Goal: Information Seeking & Learning: Learn about a topic

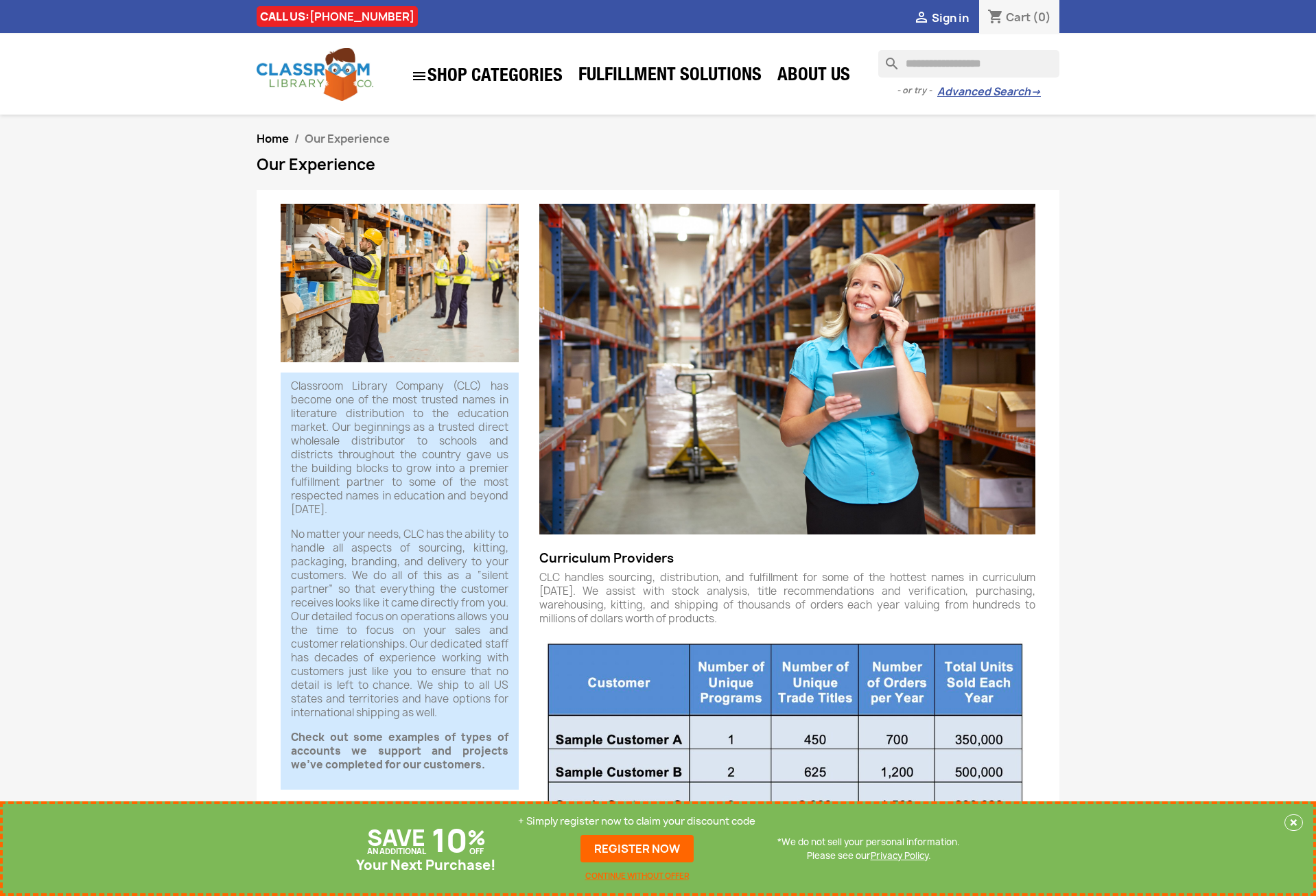
click at [295, 659] on p "No matter your needs, CLC has the ability to handle all aspects of sourcing, ki…" at bounding box center [399, 624] width 218 height 192
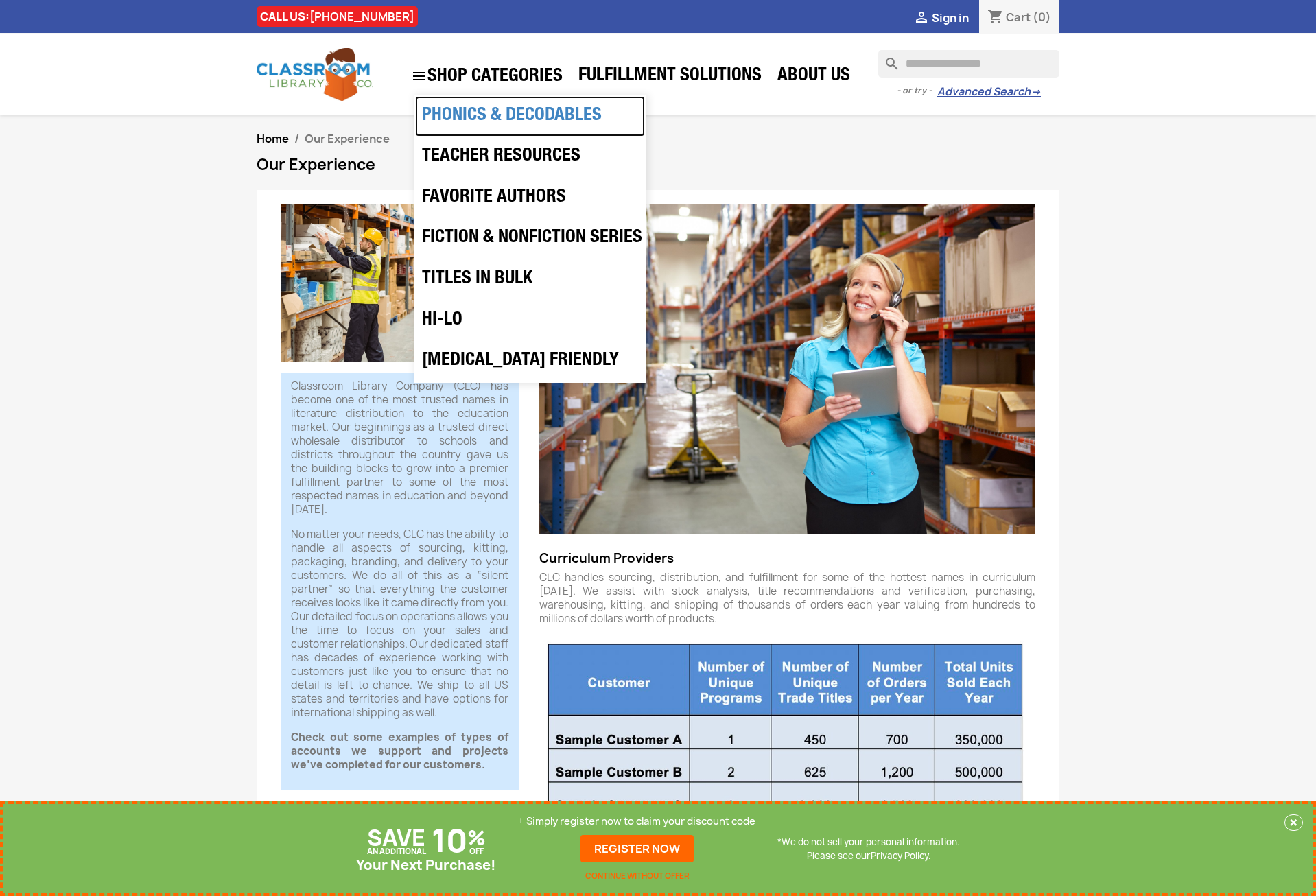
click at [471, 118] on link "Phonics & Decodables" at bounding box center [530, 117] width 230 height 42
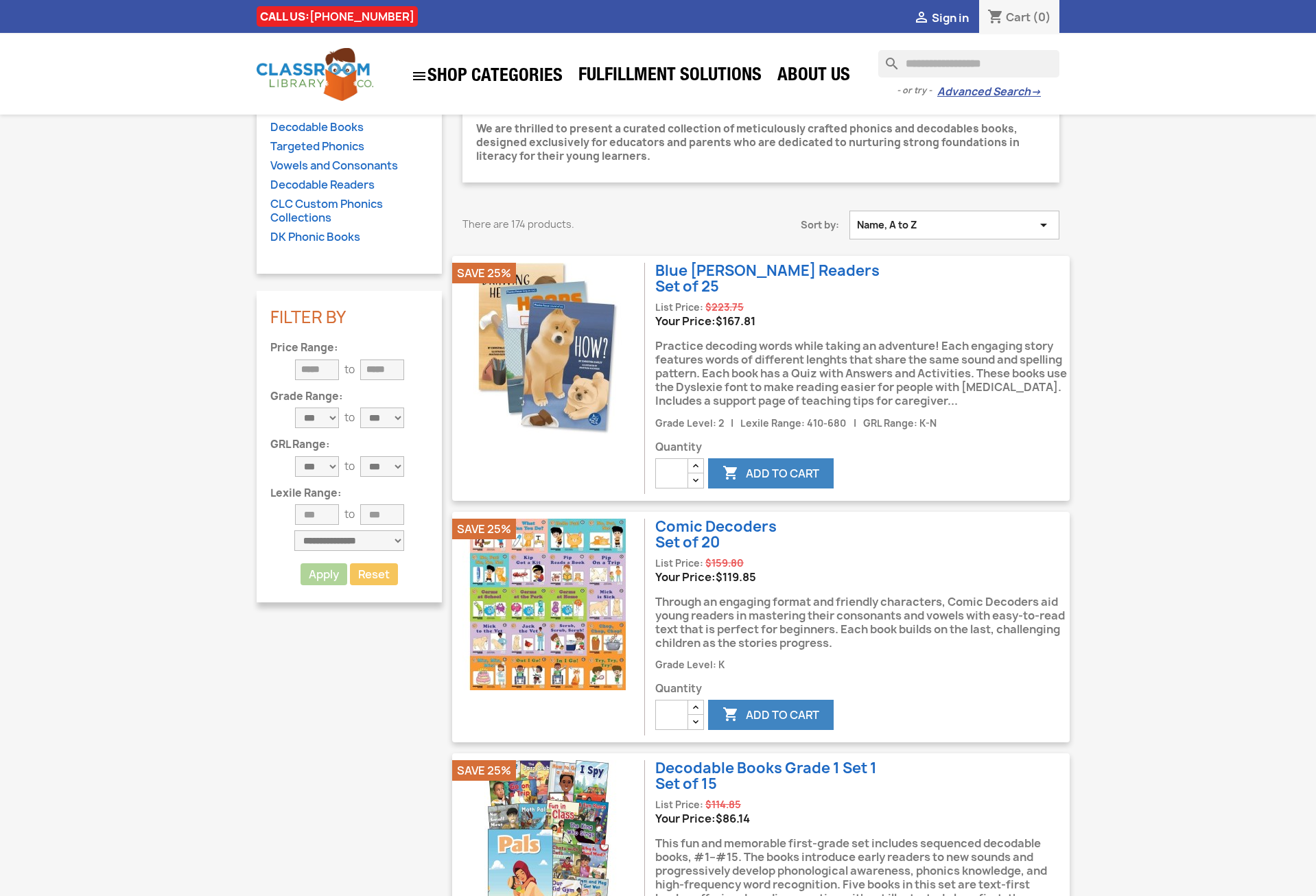
scroll to position [297, 0]
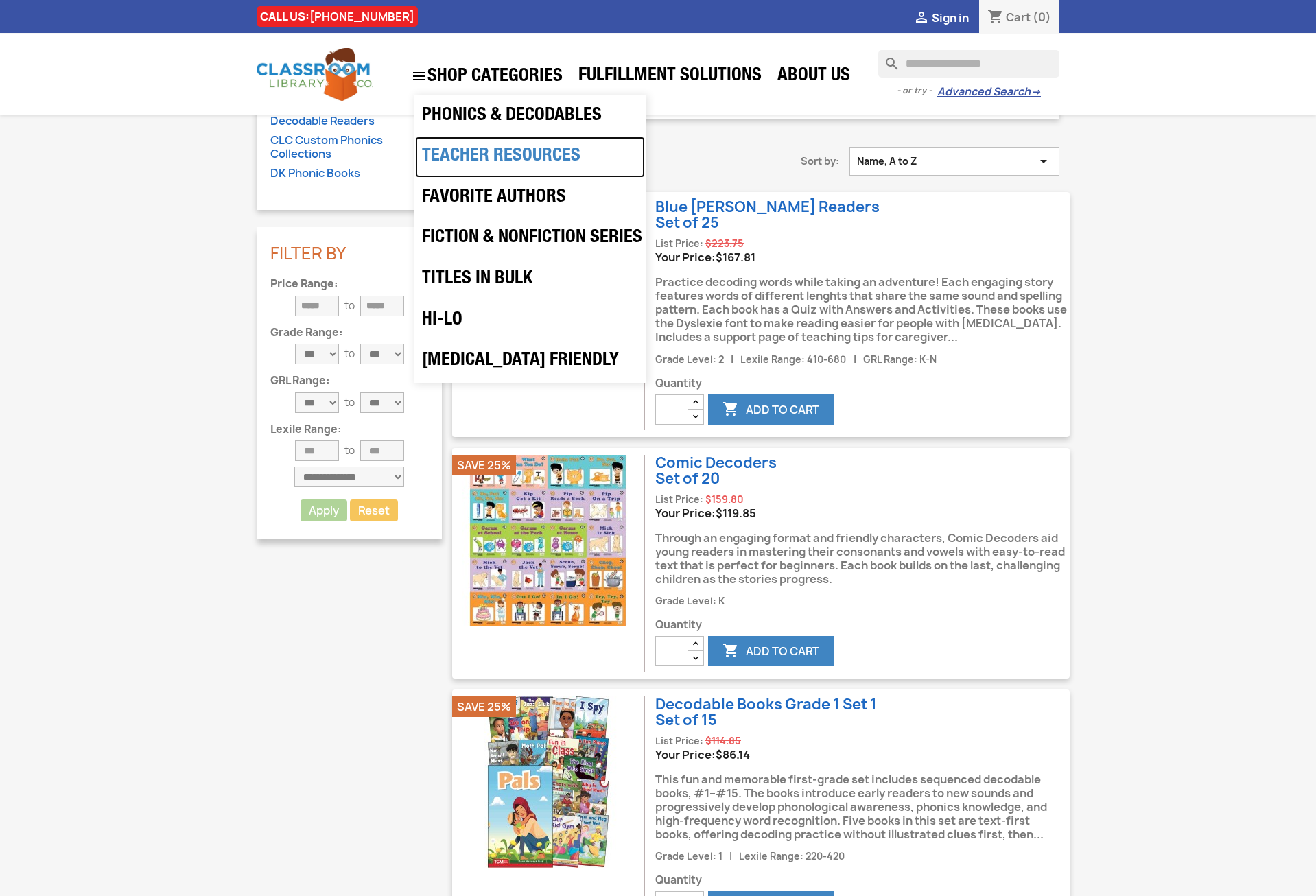
click at [483, 160] on link "Teacher Resources" at bounding box center [530, 157] width 230 height 42
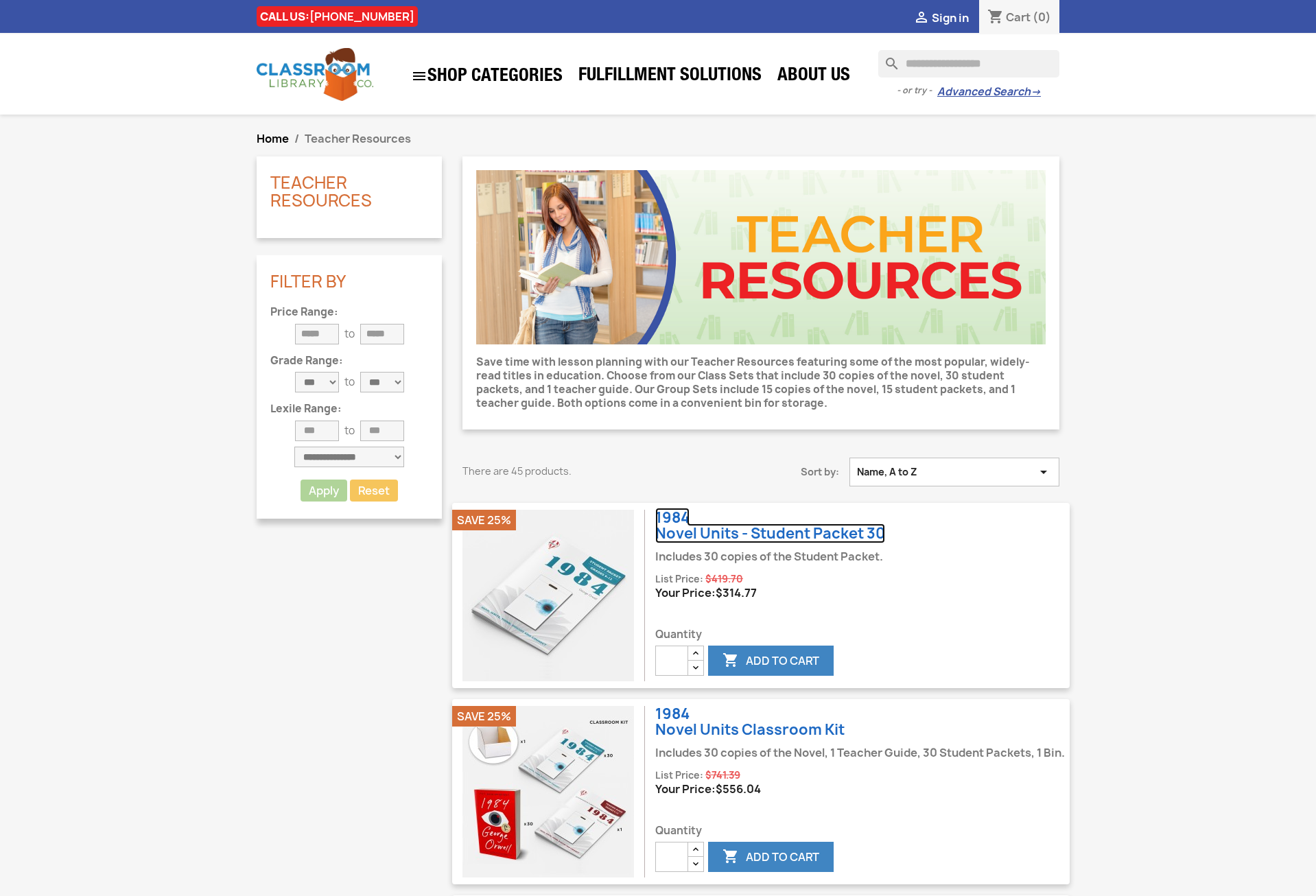
click at [718, 532] on link "1984 Novel Units - Student Packet 30" at bounding box center [770, 525] width 230 height 35
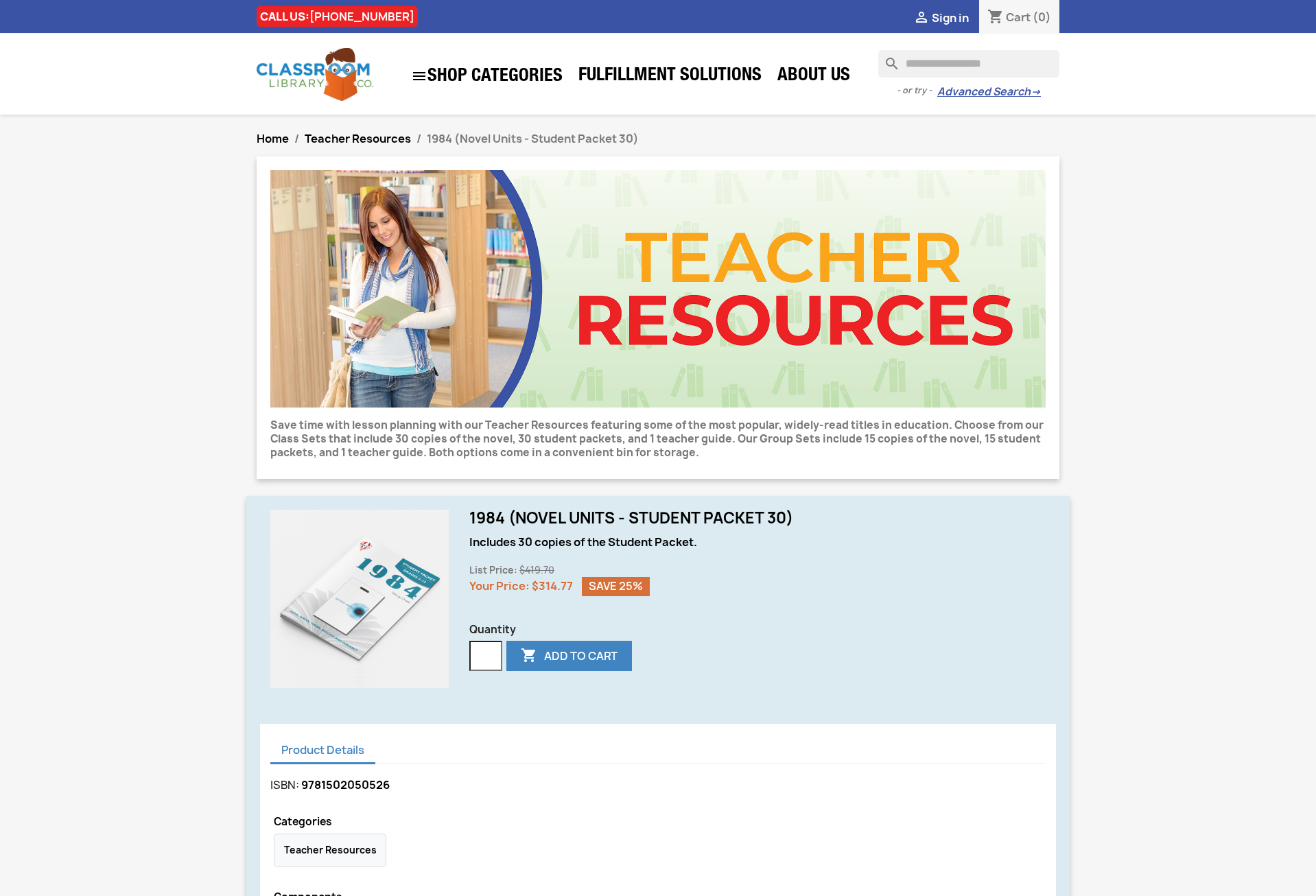
scroll to position [297, 0]
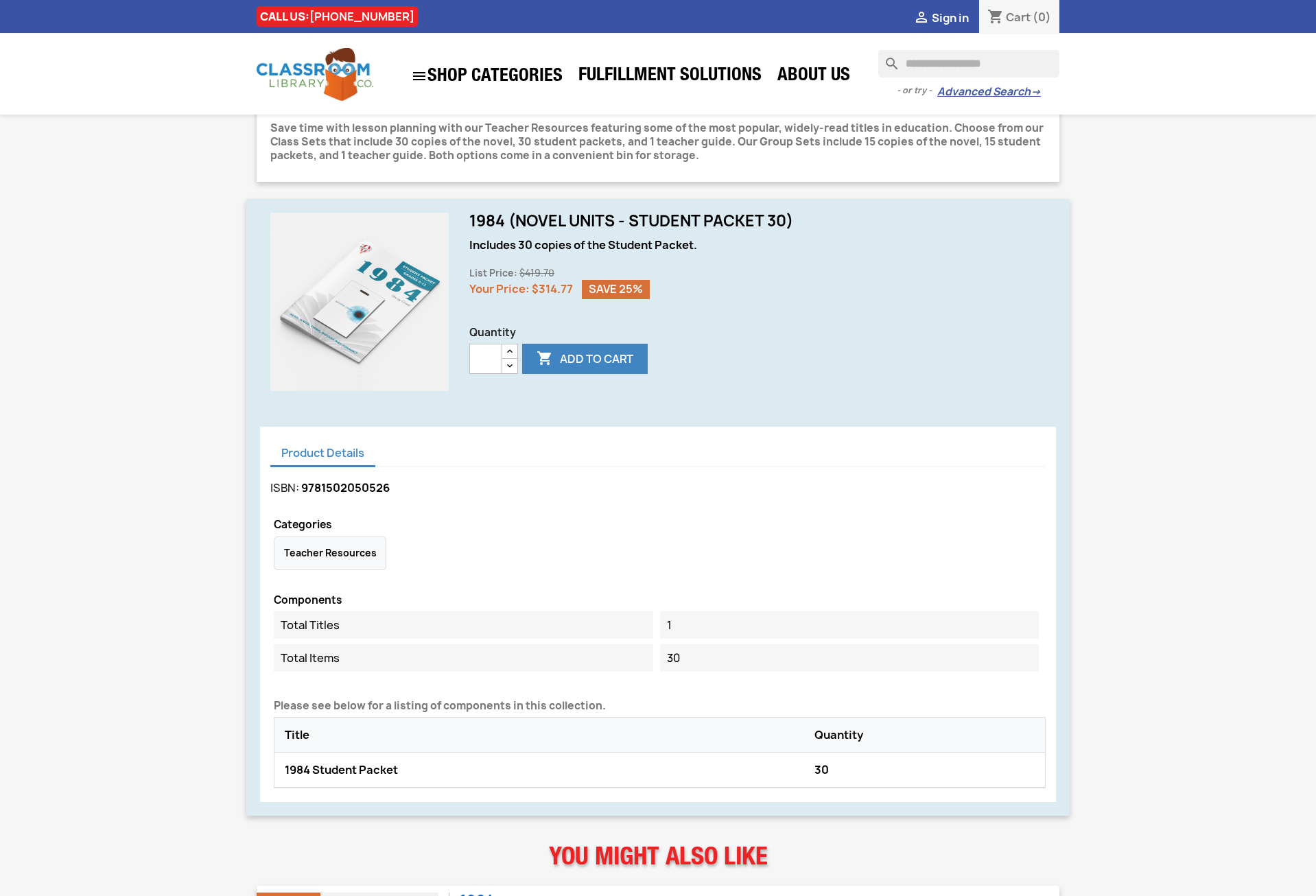
click at [328, 491] on span "9781502050526" at bounding box center [345, 488] width 88 height 15
copy span "9781502050526"
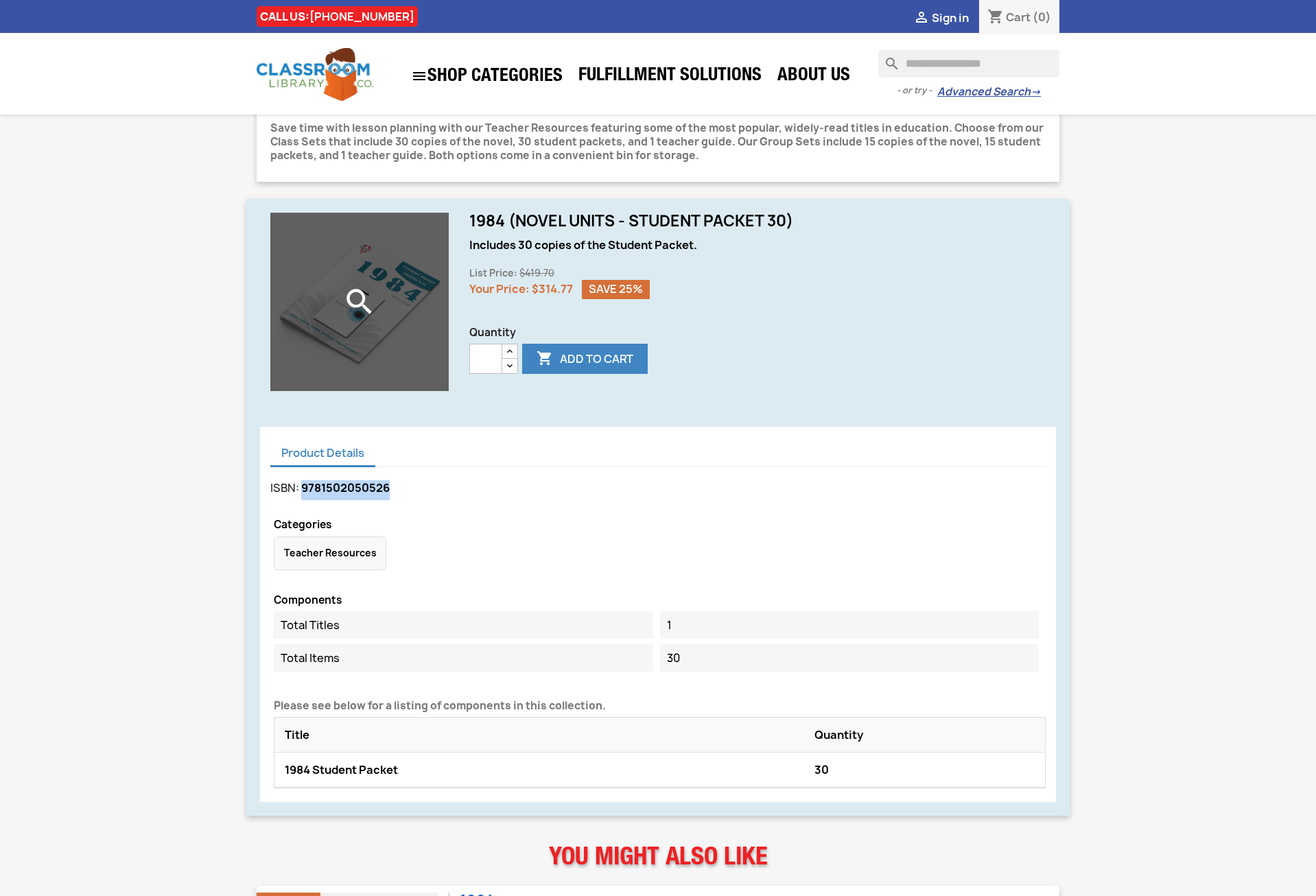
scroll to position [0, 0]
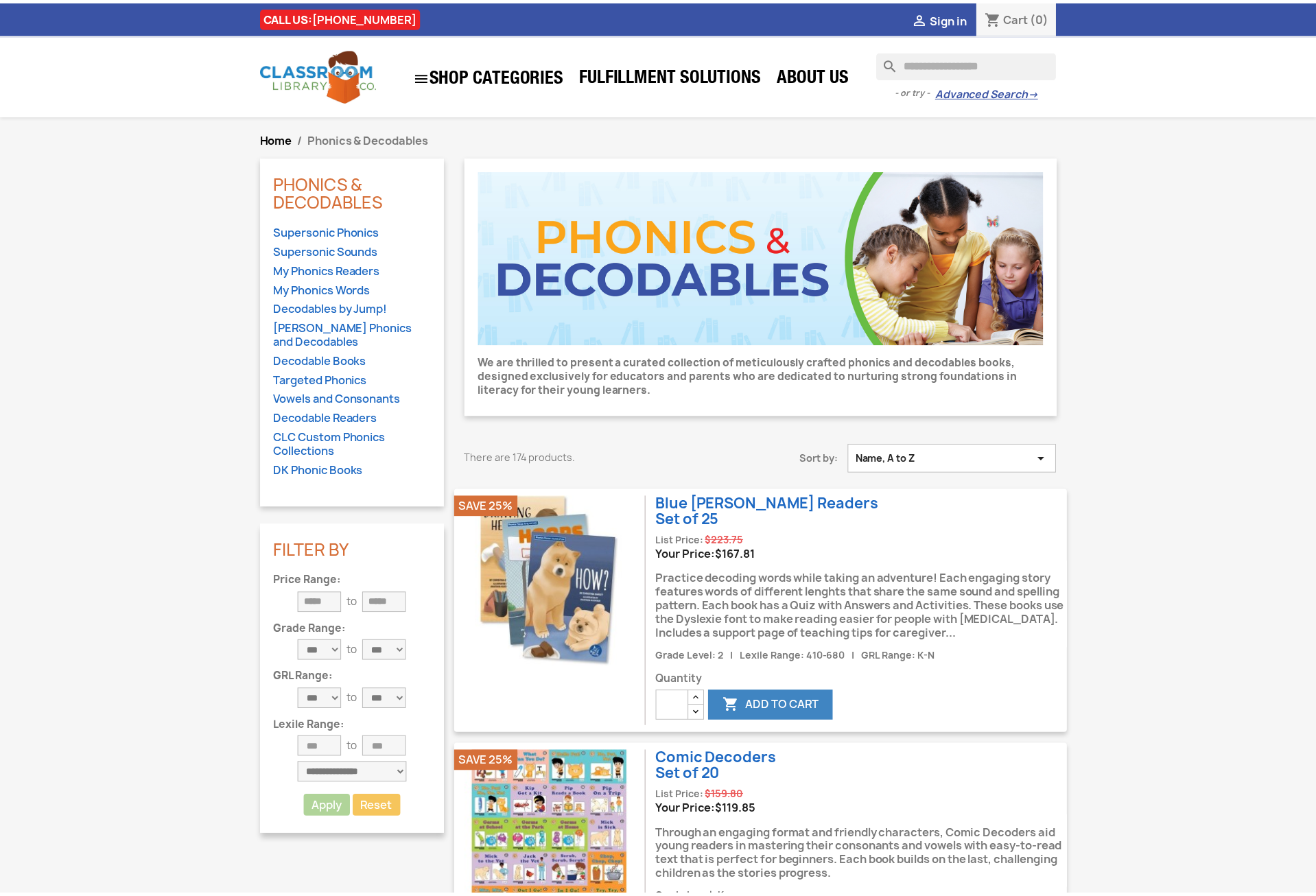
scroll to position [297, 0]
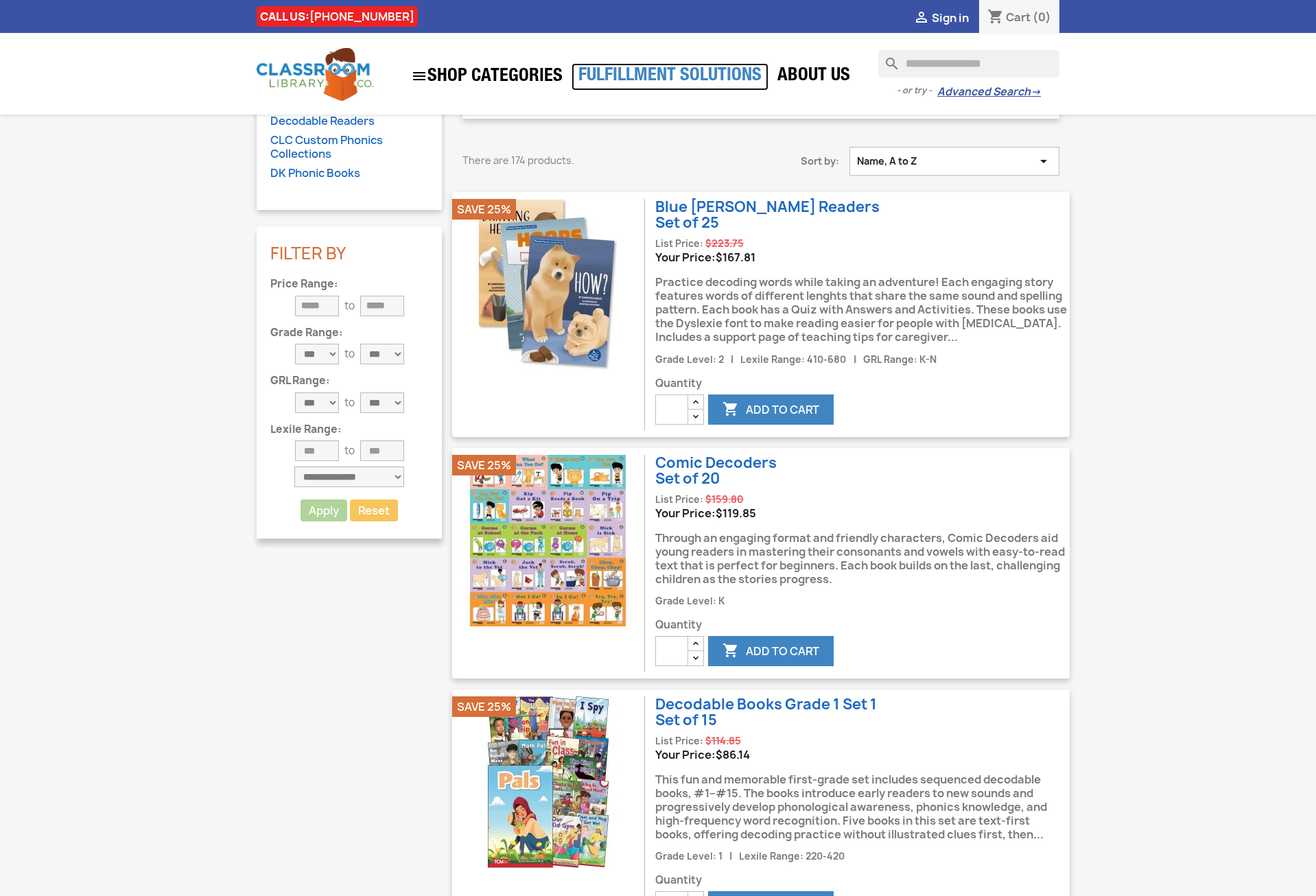
click at [651, 73] on link "Fulfillment Solutions" at bounding box center [670, 77] width 197 height 28
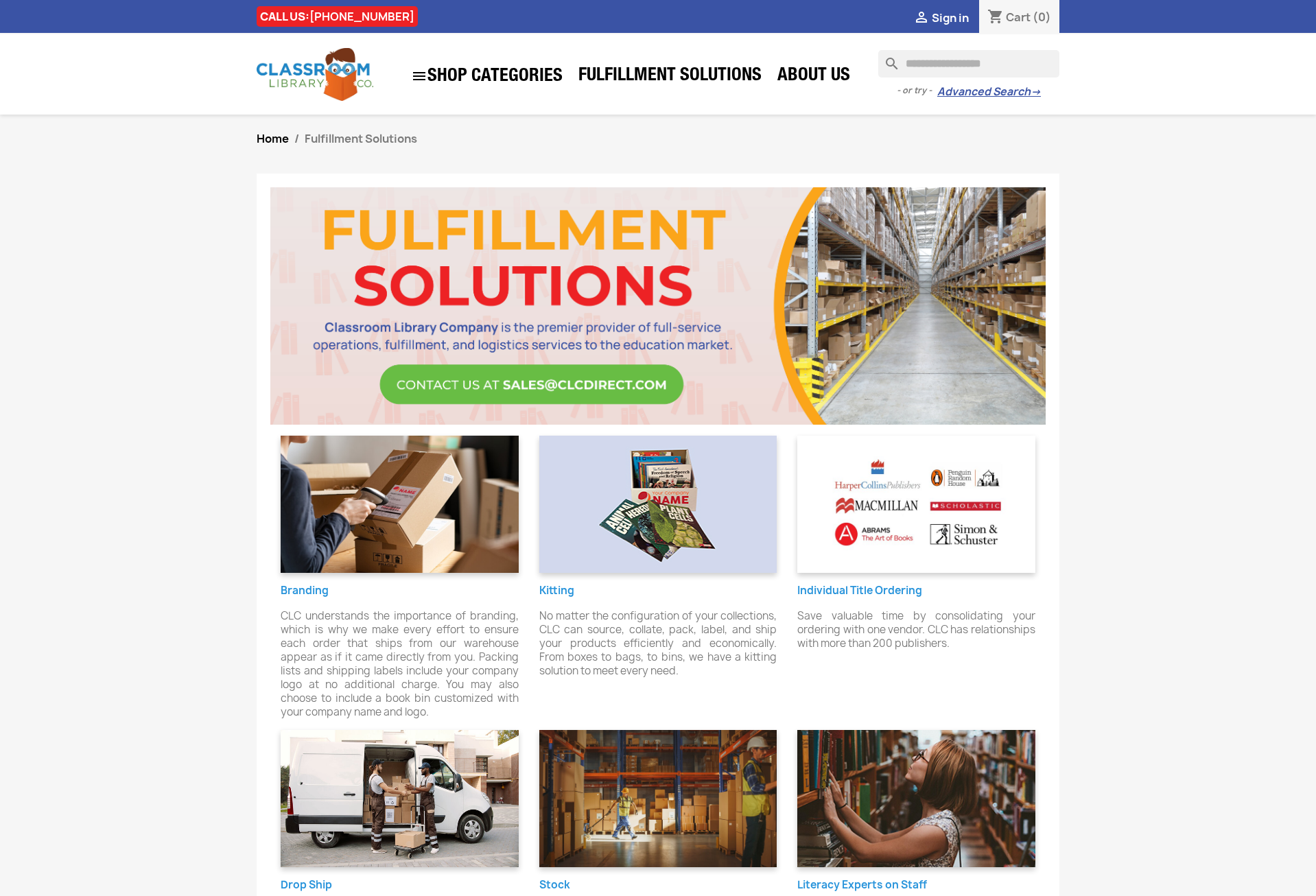
click at [1138, 385] on section "Home Fulfillment Solutions Branding CLC understands the importance of branding,…" at bounding box center [658, 906] width 1316 height 1584
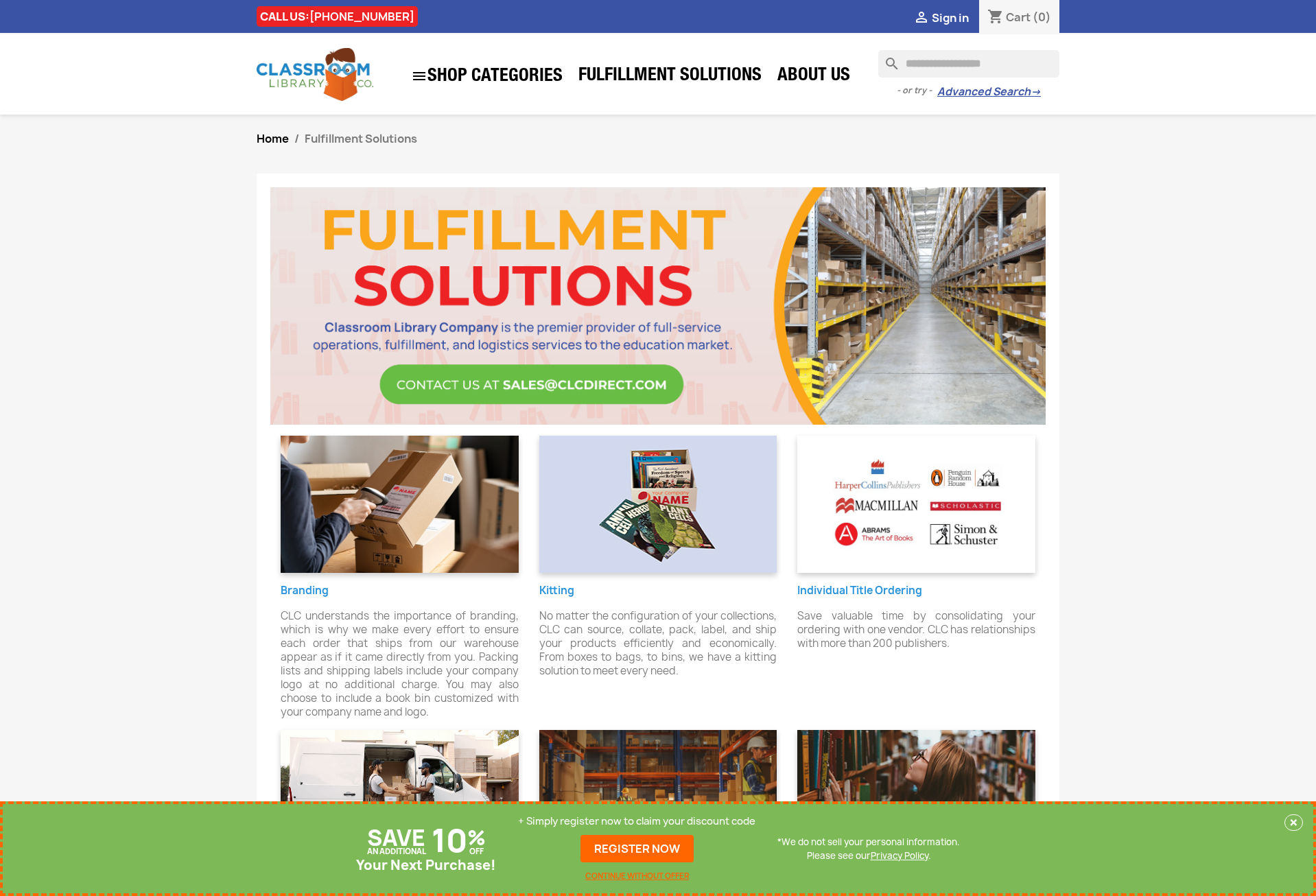
click at [1208, 376] on section "Home Fulfillment Solutions Branding CLC understands the importance of branding,…" at bounding box center [658, 906] width 1316 height 1584
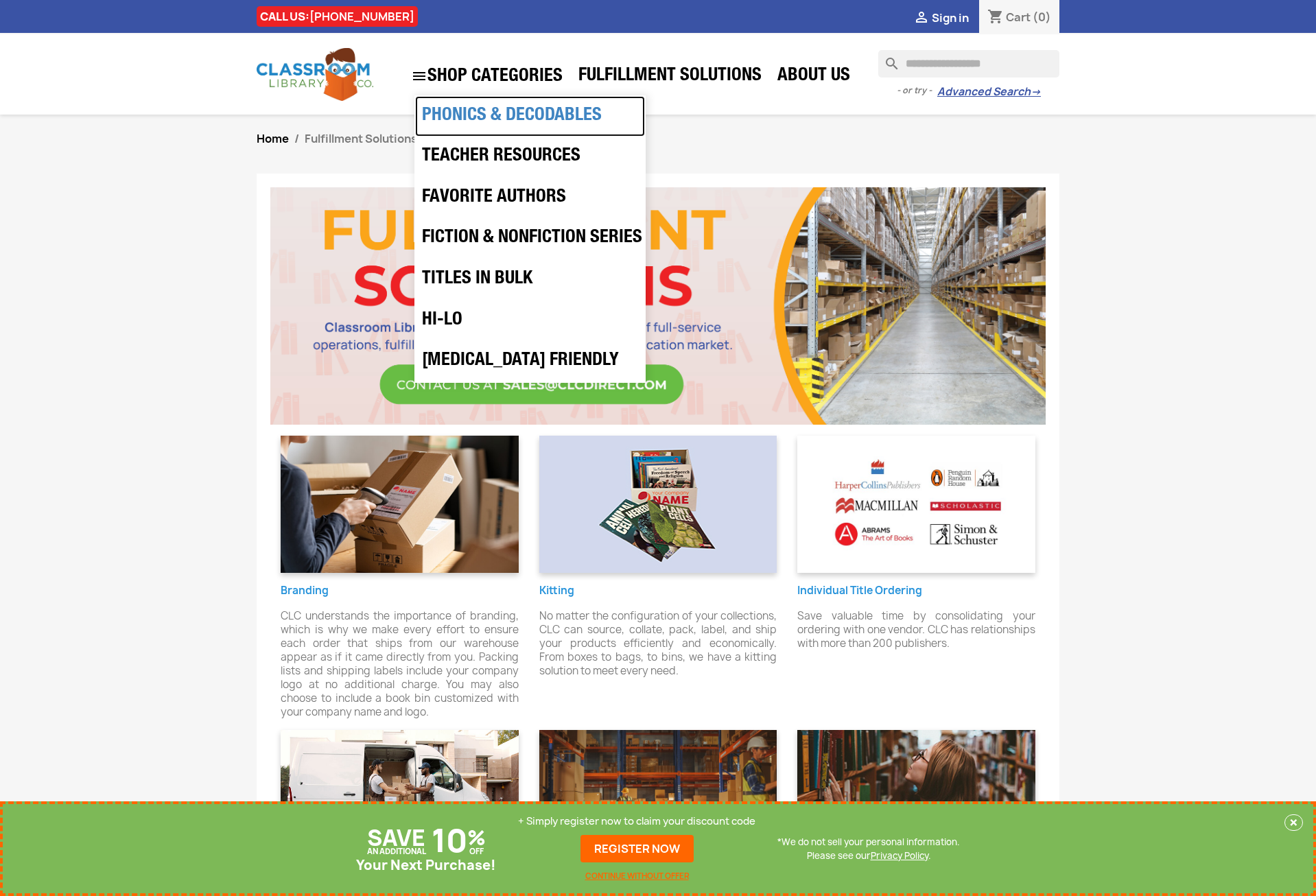
click at [446, 120] on link "Phonics & Decodables" at bounding box center [530, 117] width 230 height 42
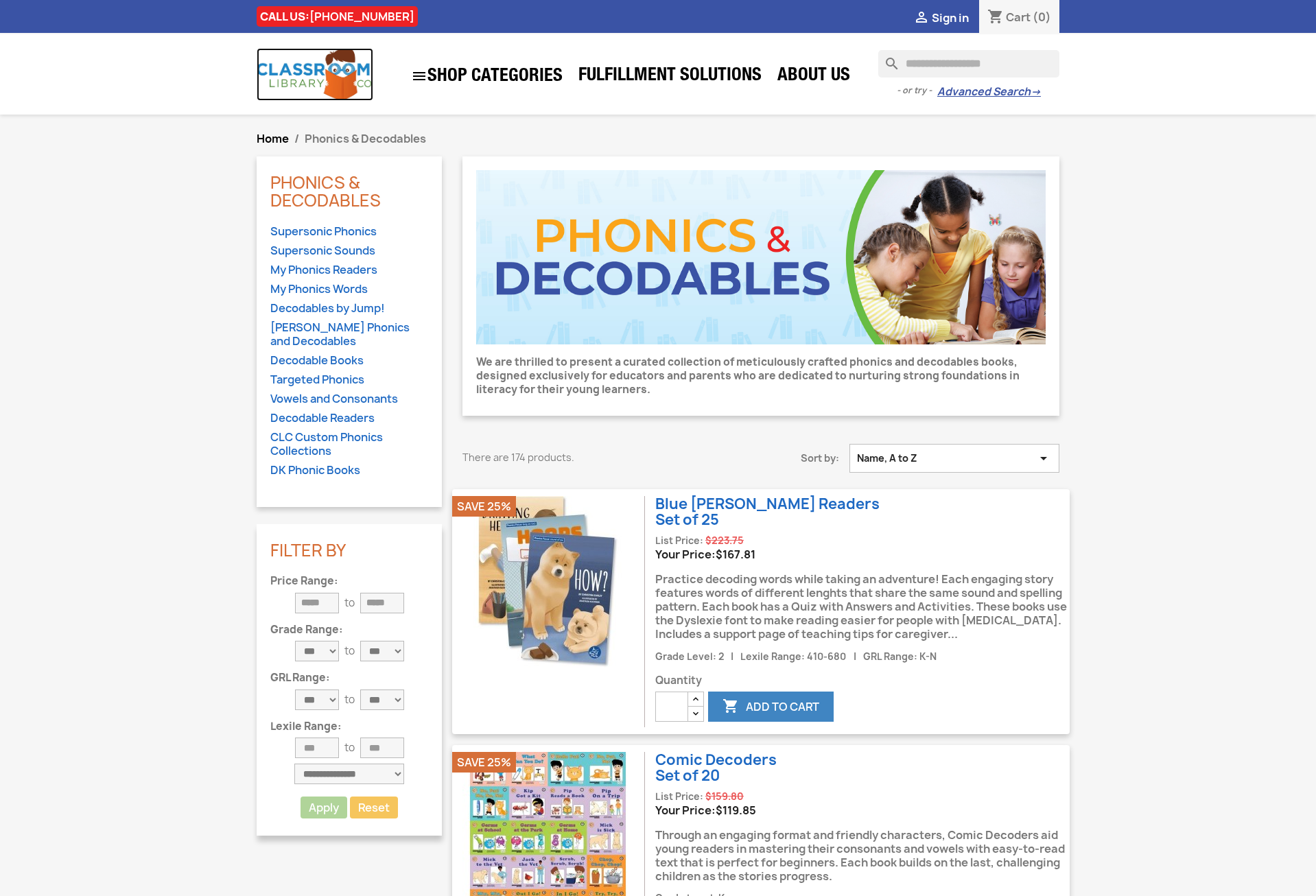
click at [304, 67] on img at bounding box center [315, 74] width 117 height 53
